Goal: Transaction & Acquisition: Purchase product/service

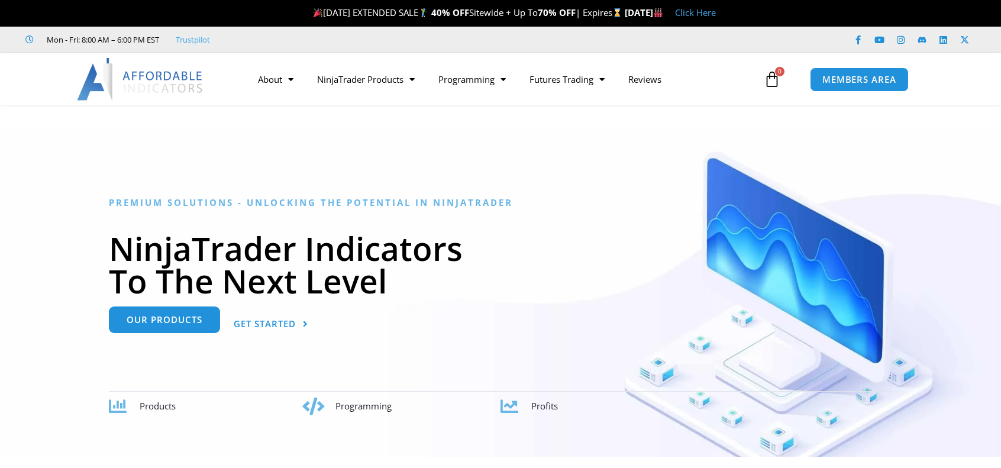
click at [154, 319] on span "Our Products" at bounding box center [165, 319] width 76 height 9
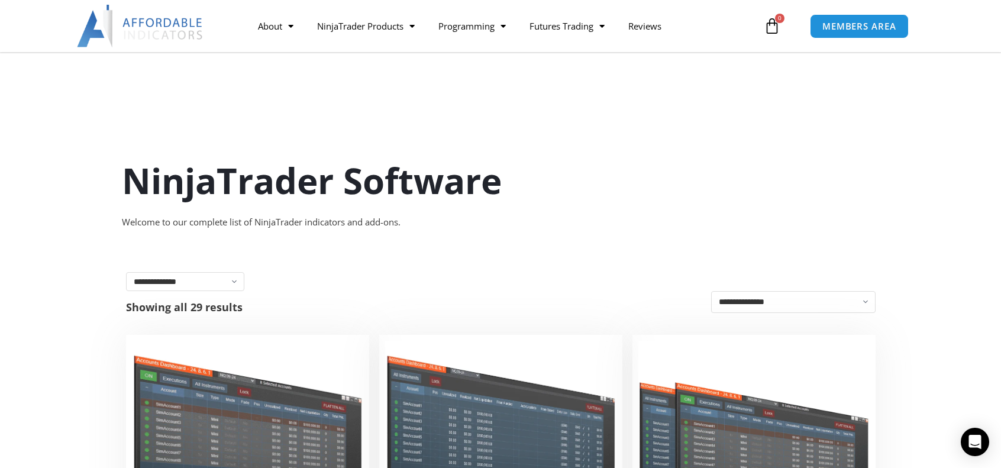
scroll to position [237, 0]
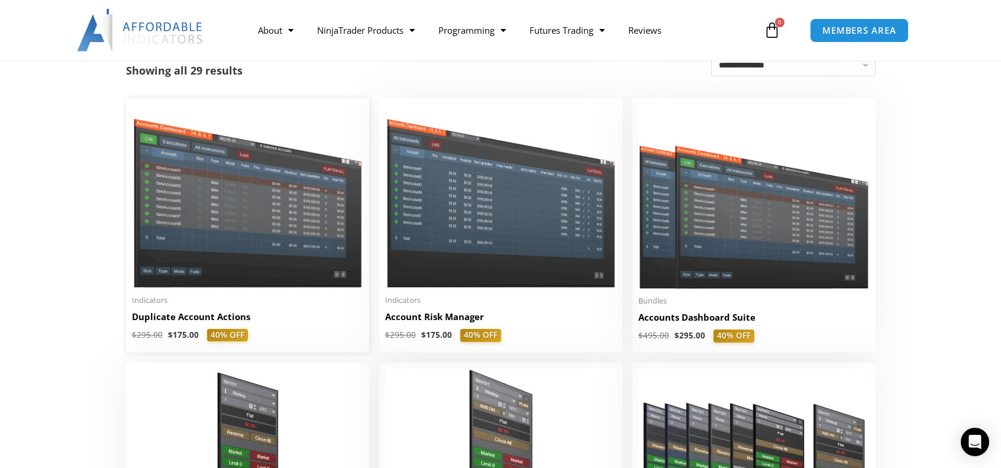
click at [213, 227] on img at bounding box center [247, 196] width 231 height 184
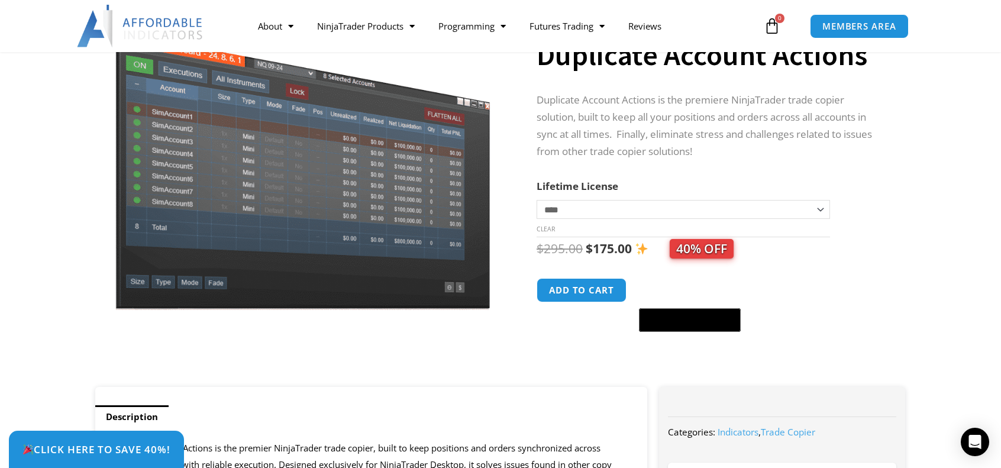
click at [822, 214] on select "**********" at bounding box center [682, 209] width 293 height 19
click at [375, 330] on div at bounding box center [302, 353] width 409 height 50
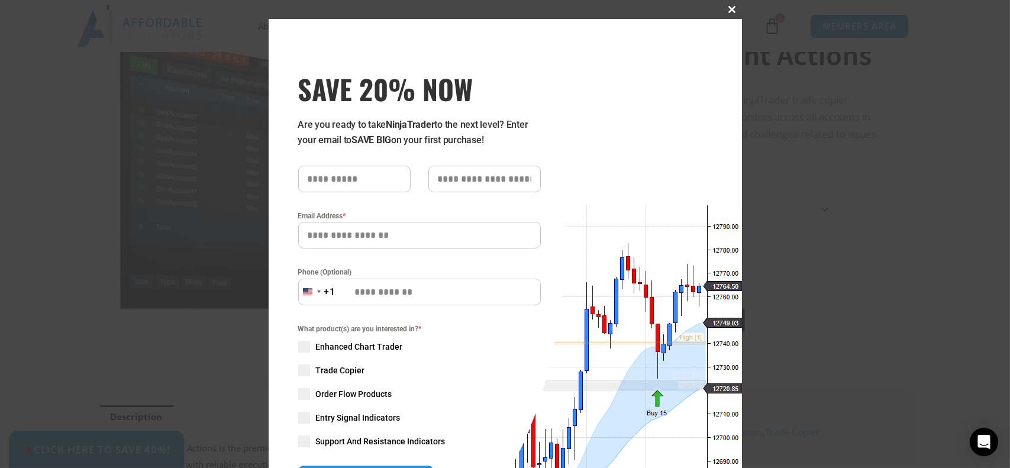
click at [728, 9] on span at bounding box center [732, 9] width 19 height 7
